Goal: Find specific page/section: Find specific page/section

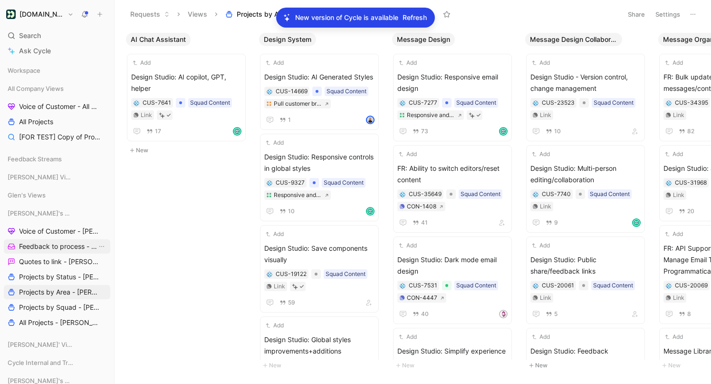
click at [52, 244] on span "Feedback to process - [PERSON_NAME]" at bounding box center [58, 246] width 78 height 10
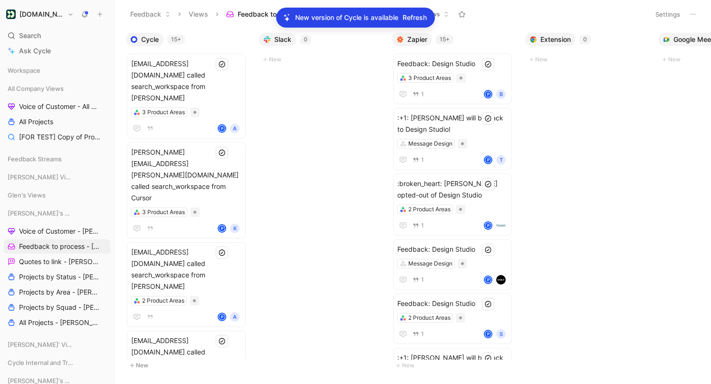
click at [425, 17] on span "Refresh" at bounding box center [415, 17] width 24 height 11
